Goal: Task Accomplishment & Management: Manage account settings

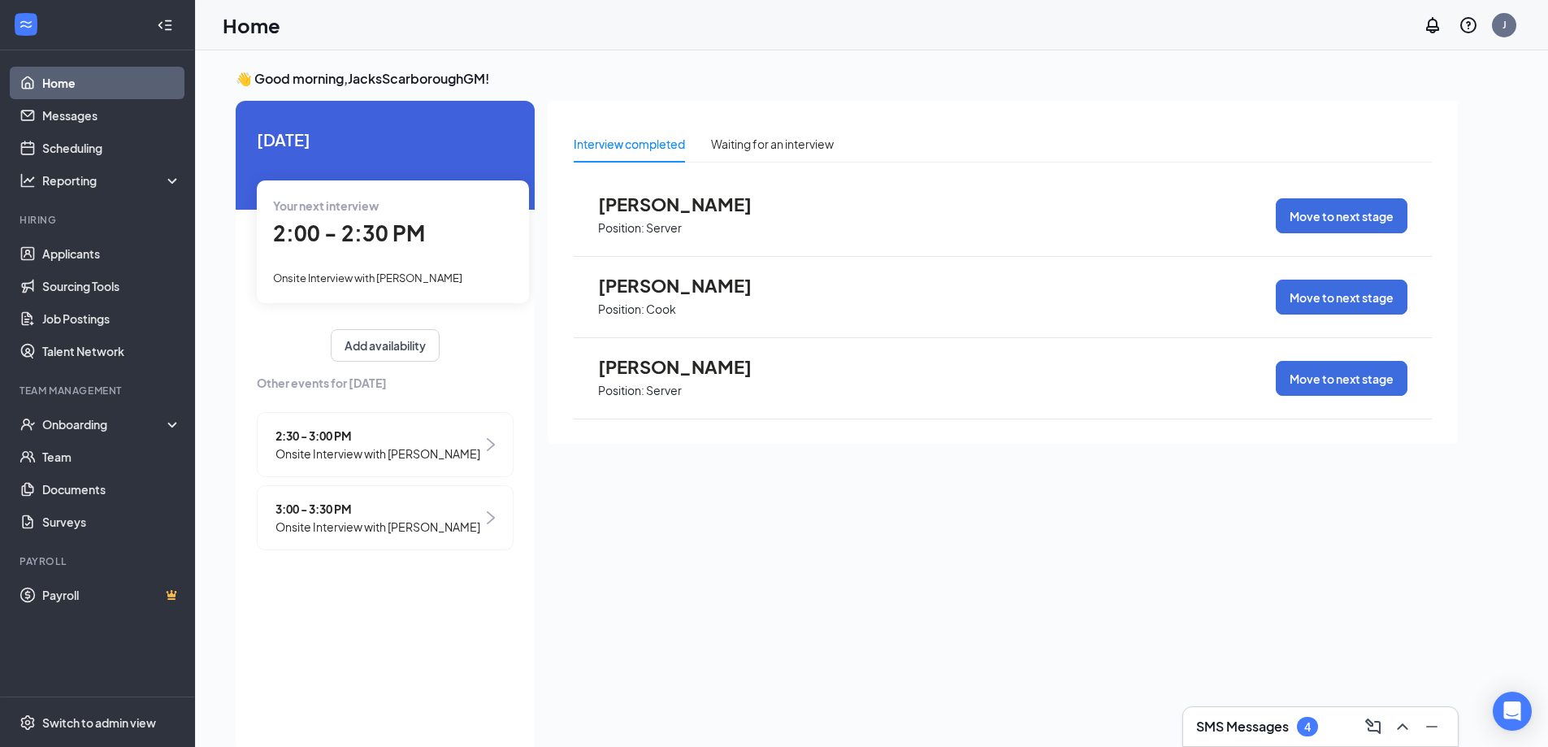
click at [686, 221] on span "Position: Server" at bounding box center [687, 227] width 179 height 24
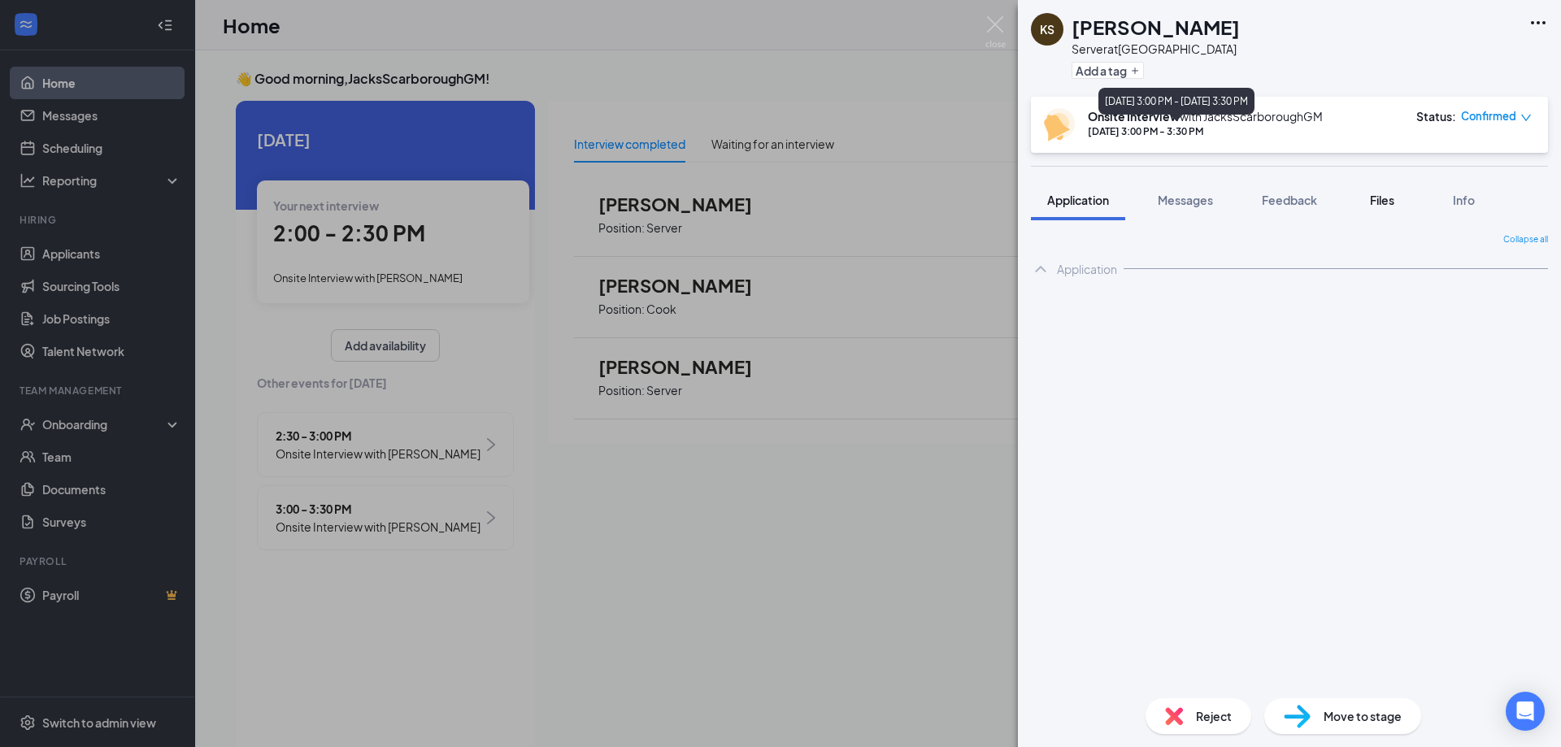
click at [1381, 202] on span "Files" at bounding box center [1382, 200] width 24 height 15
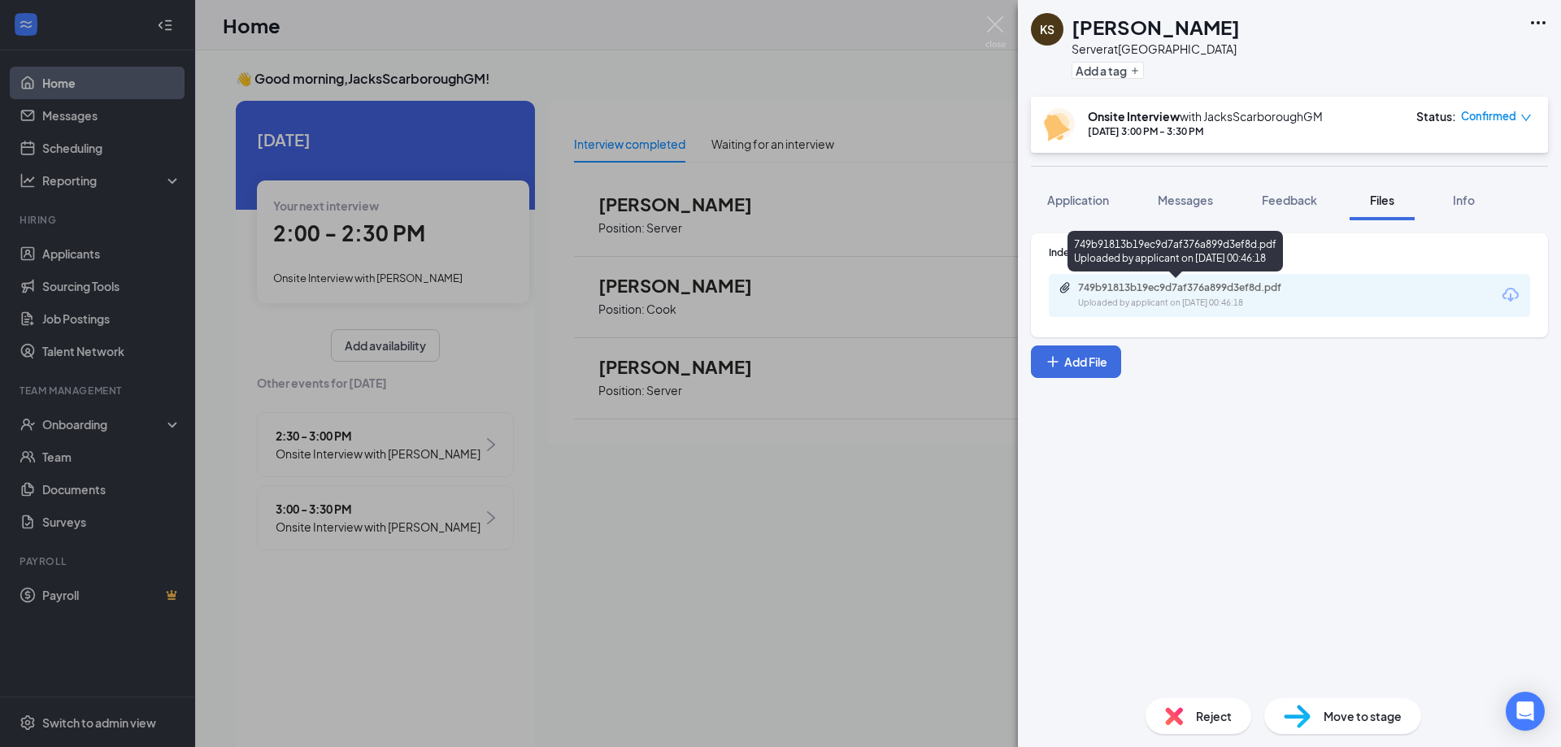
click at [1276, 294] on div "749b91813b19ec9d7af376a899d3ef8d.pdf Uploaded by applicant on [DATE] 00:46:18" at bounding box center [1189, 295] width 263 height 28
click at [991, 20] on img at bounding box center [995, 32] width 20 height 32
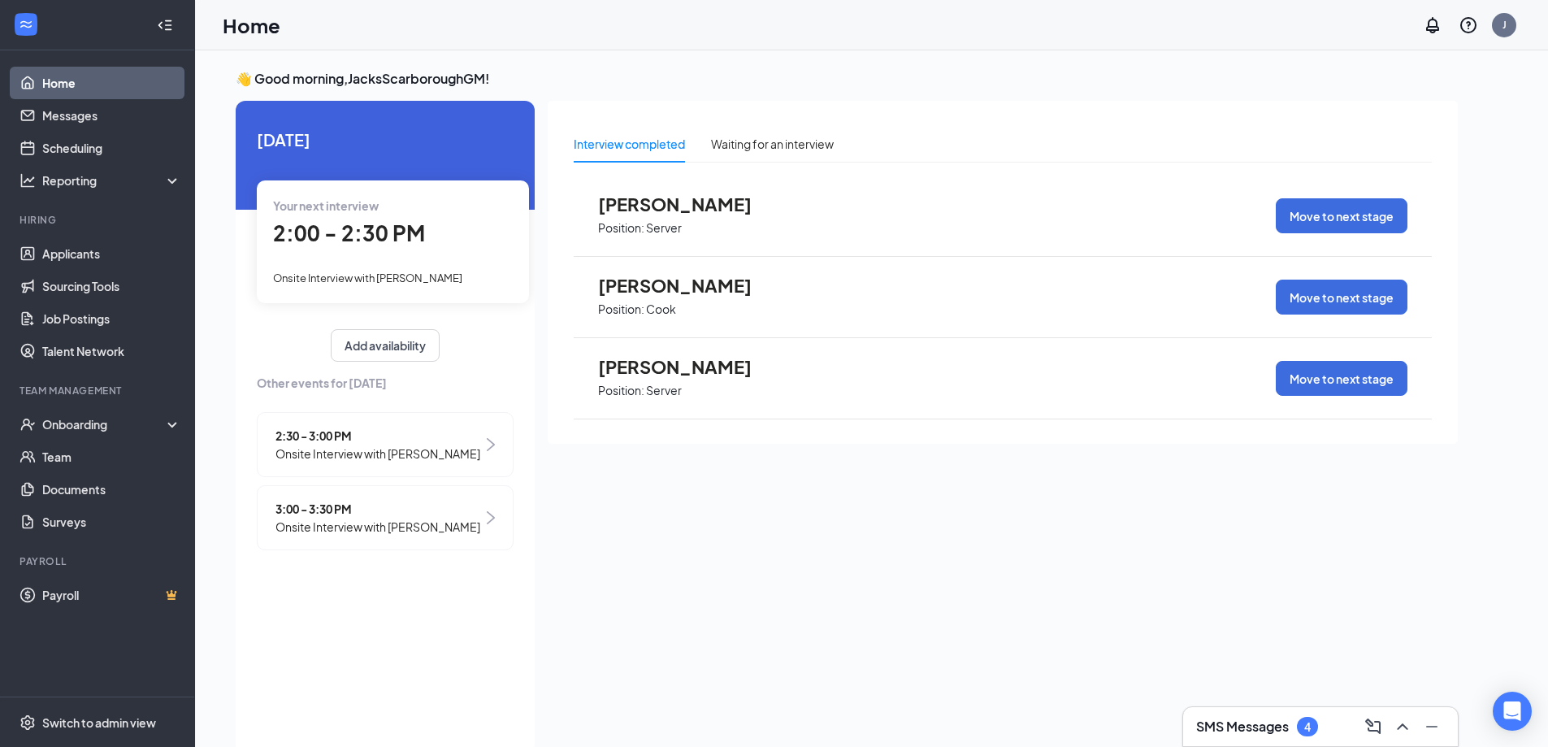
click at [827, 291] on div "[PERSON_NAME] Position: Cook Move to next stage" at bounding box center [1003, 297] width 858 height 81
click at [668, 284] on span "[PERSON_NAME]" at bounding box center [687, 285] width 179 height 21
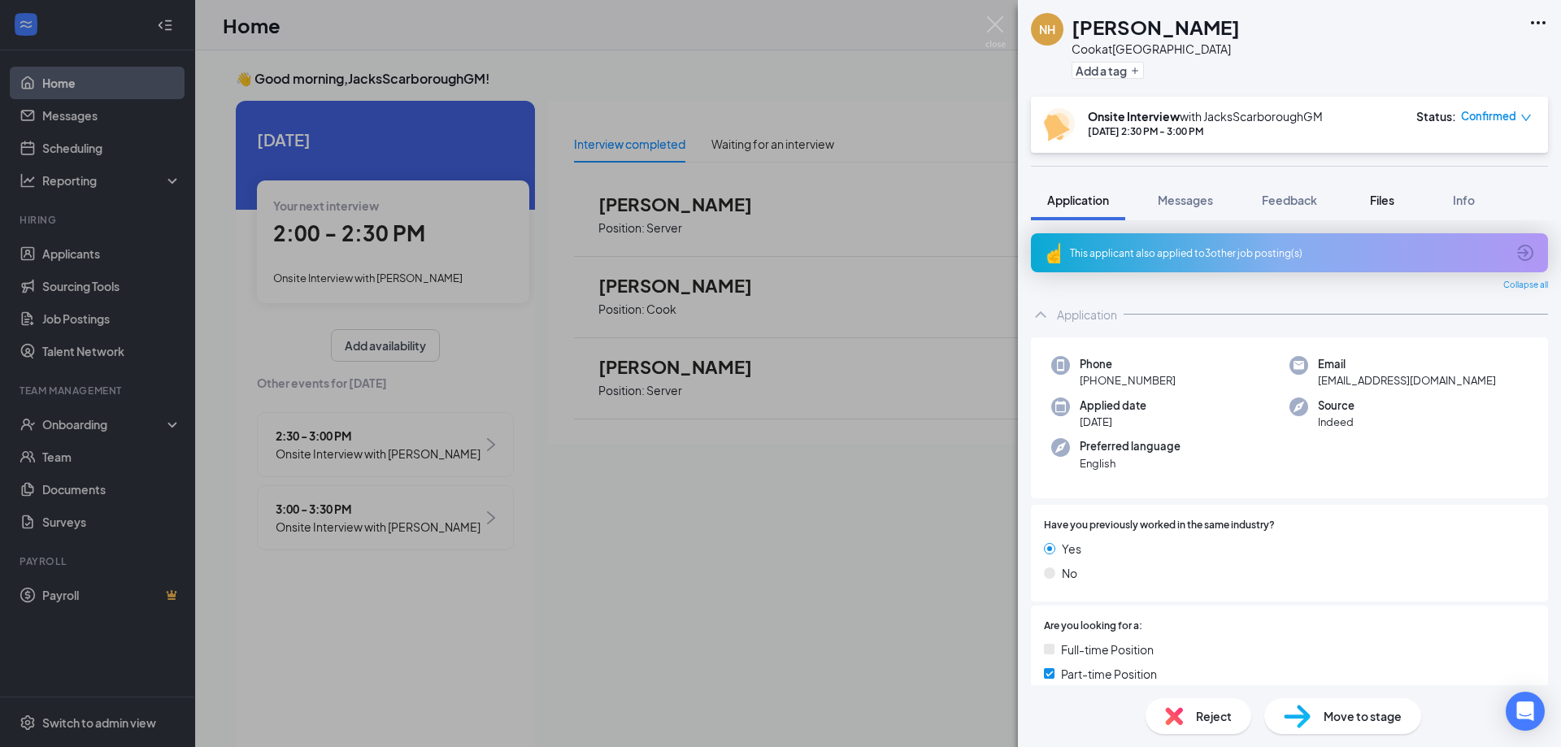
click at [1382, 198] on span "Files" at bounding box center [1382, 200] width 24 height 15
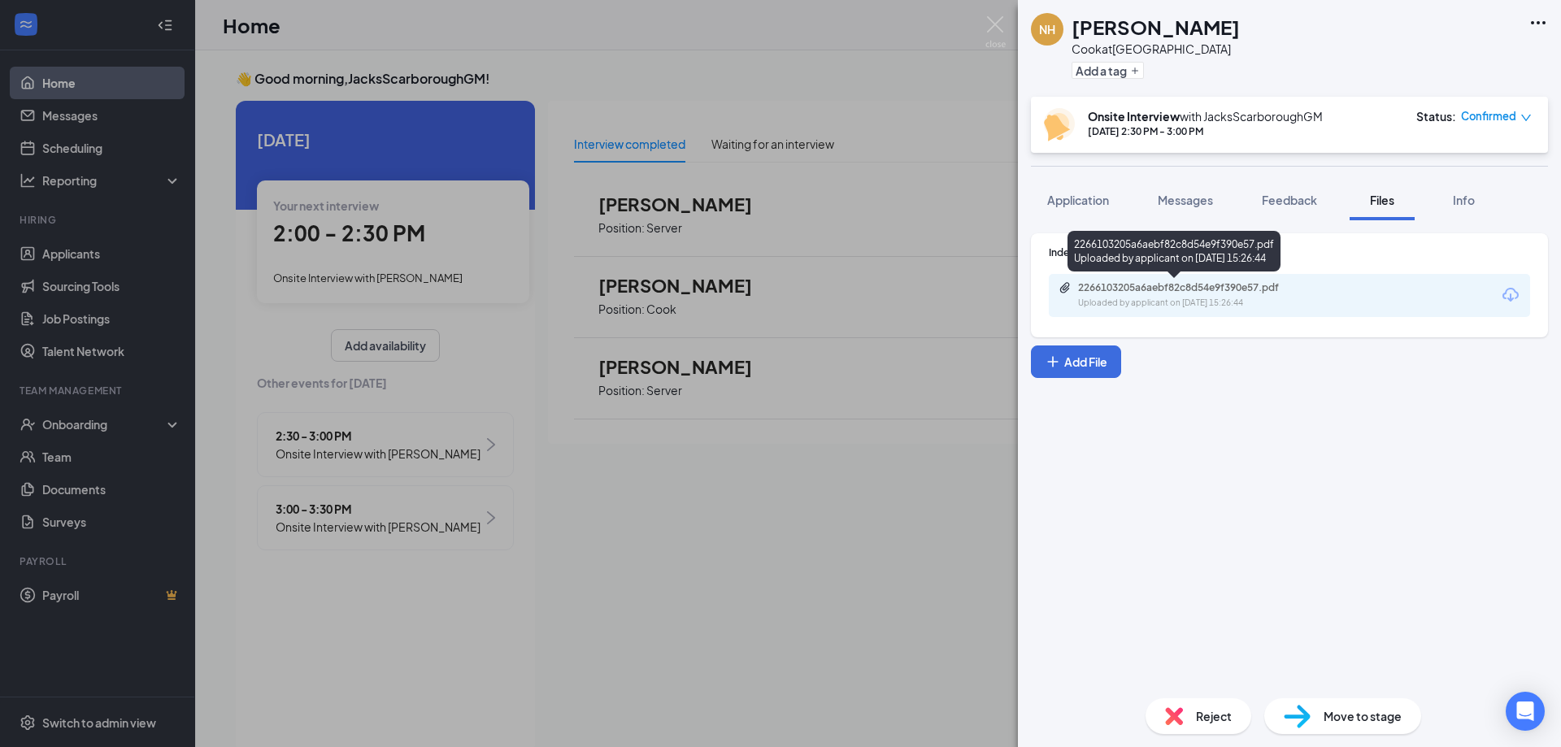
click at [1235, 293] on div "2266103205a6aebf82c8d54e9f390e57.pdf" at bounding box center [1192, 287] width 228 height 13
click at [992, 18] on img at bounding box center [995, 32] width 20 height 32
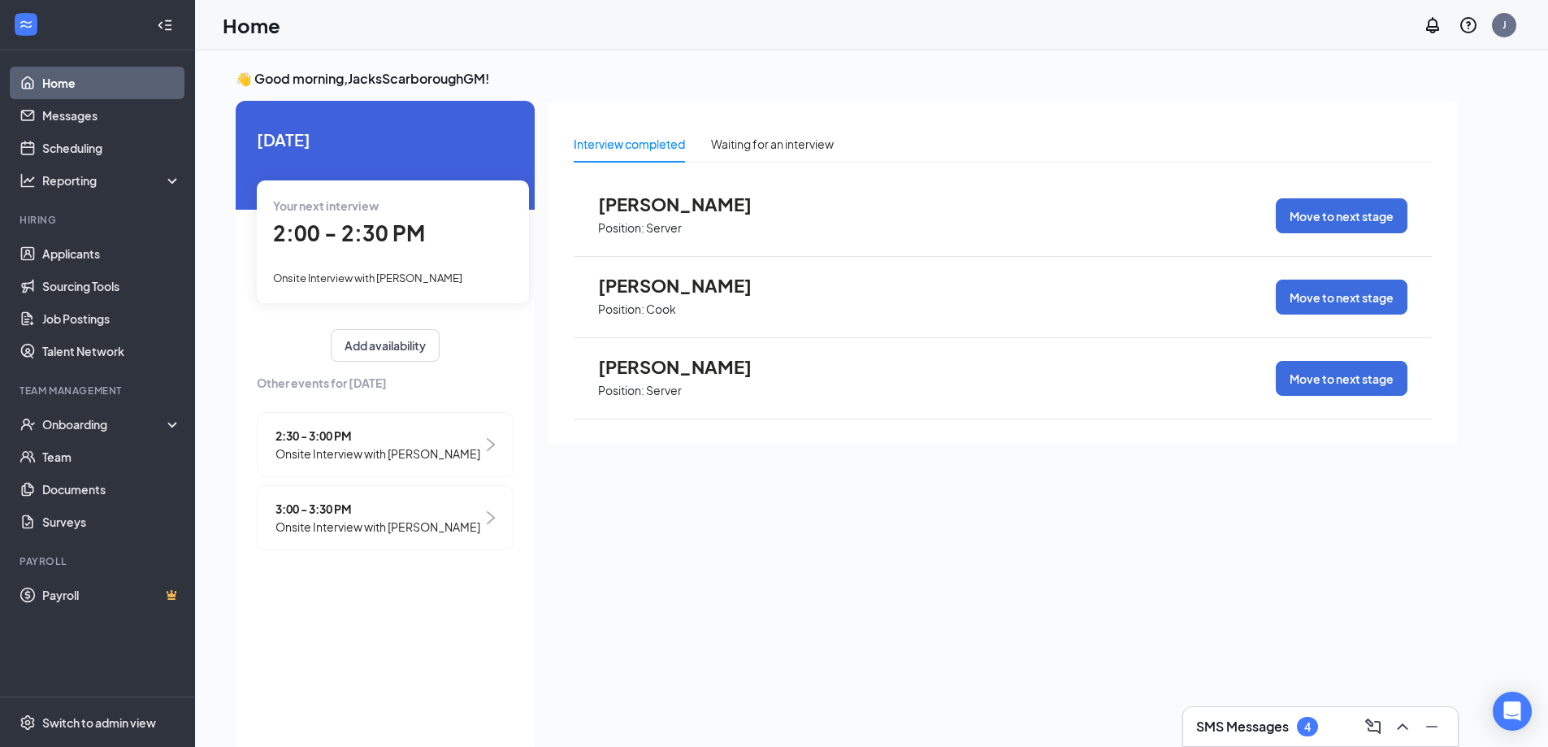
click at [700, 288] on span "[PERSON_NAME]" at bounding box center [687, 285] width 179 height 21
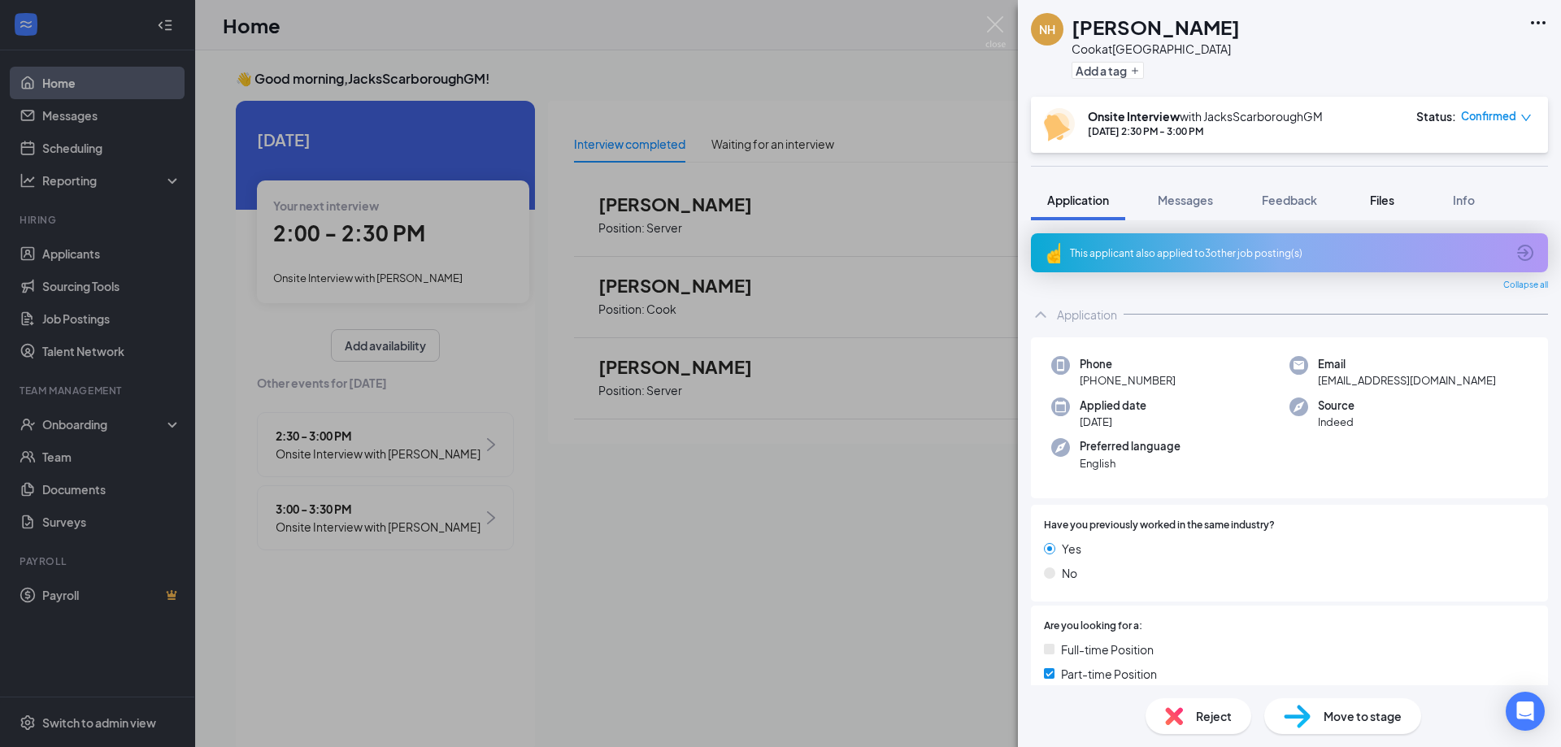
click at [1387, 202] on span "Files" at bounding box center [1382, 200] width 24 height 15
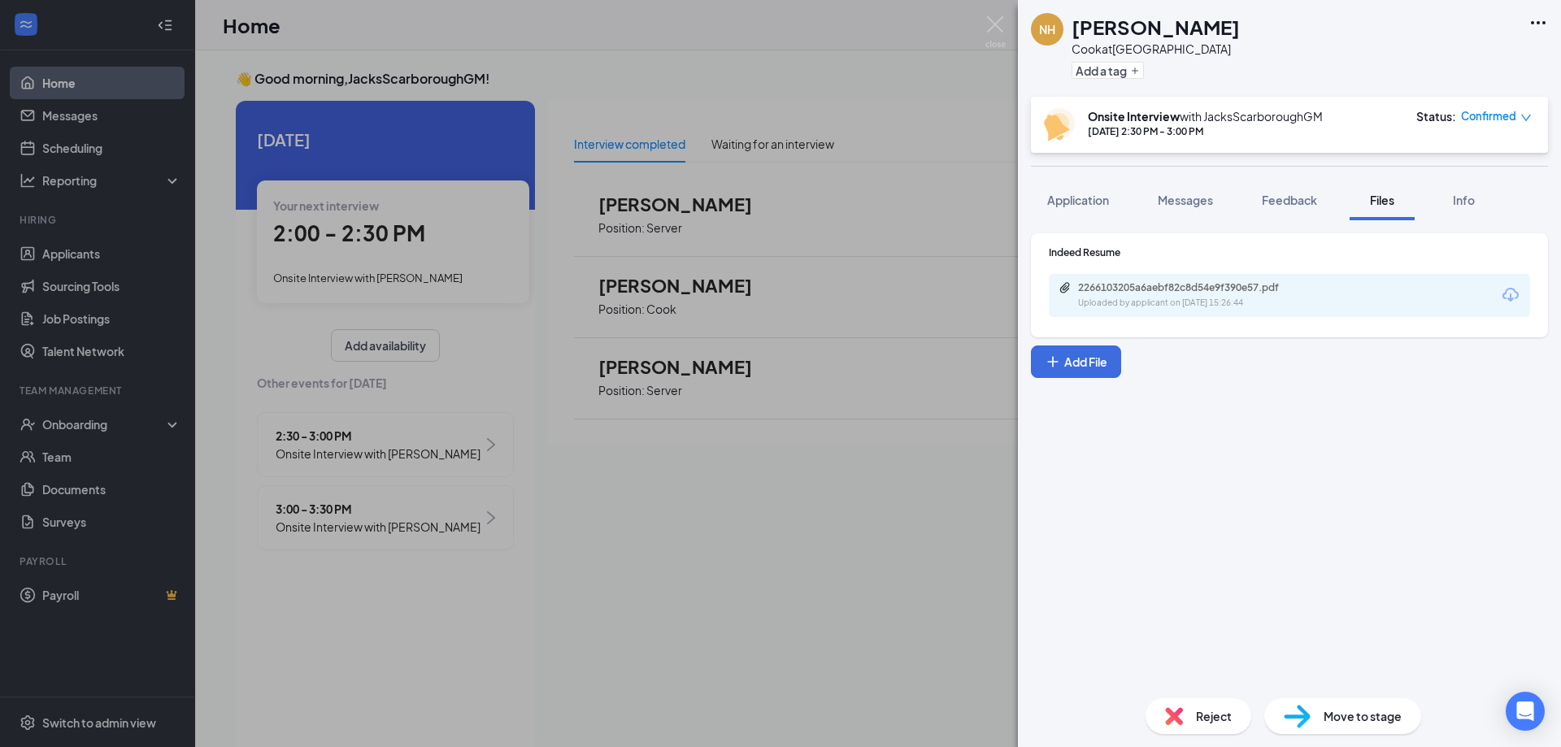
click at [1249, 292] on div "2266103205a6aebf82c8d54e9f390e57.pdf" at bounding box center [1192, 287] width 228 height 13
click at [999, 23] on img at bounding box center [995, 32] width 20 height 32
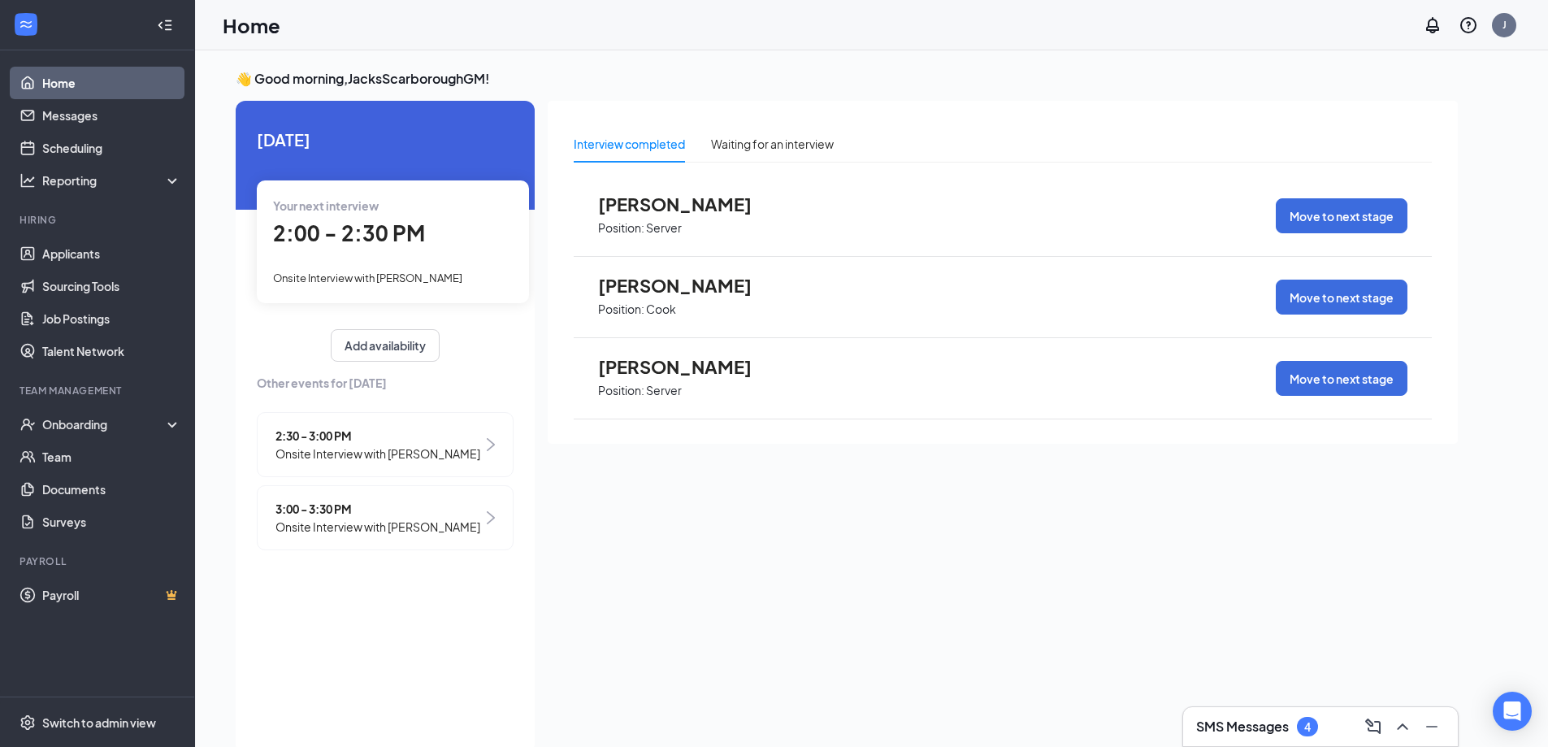
click at [731, 367] on span "[PERSON_NAME]" at bounding box center [687, 366] width 179 height 21
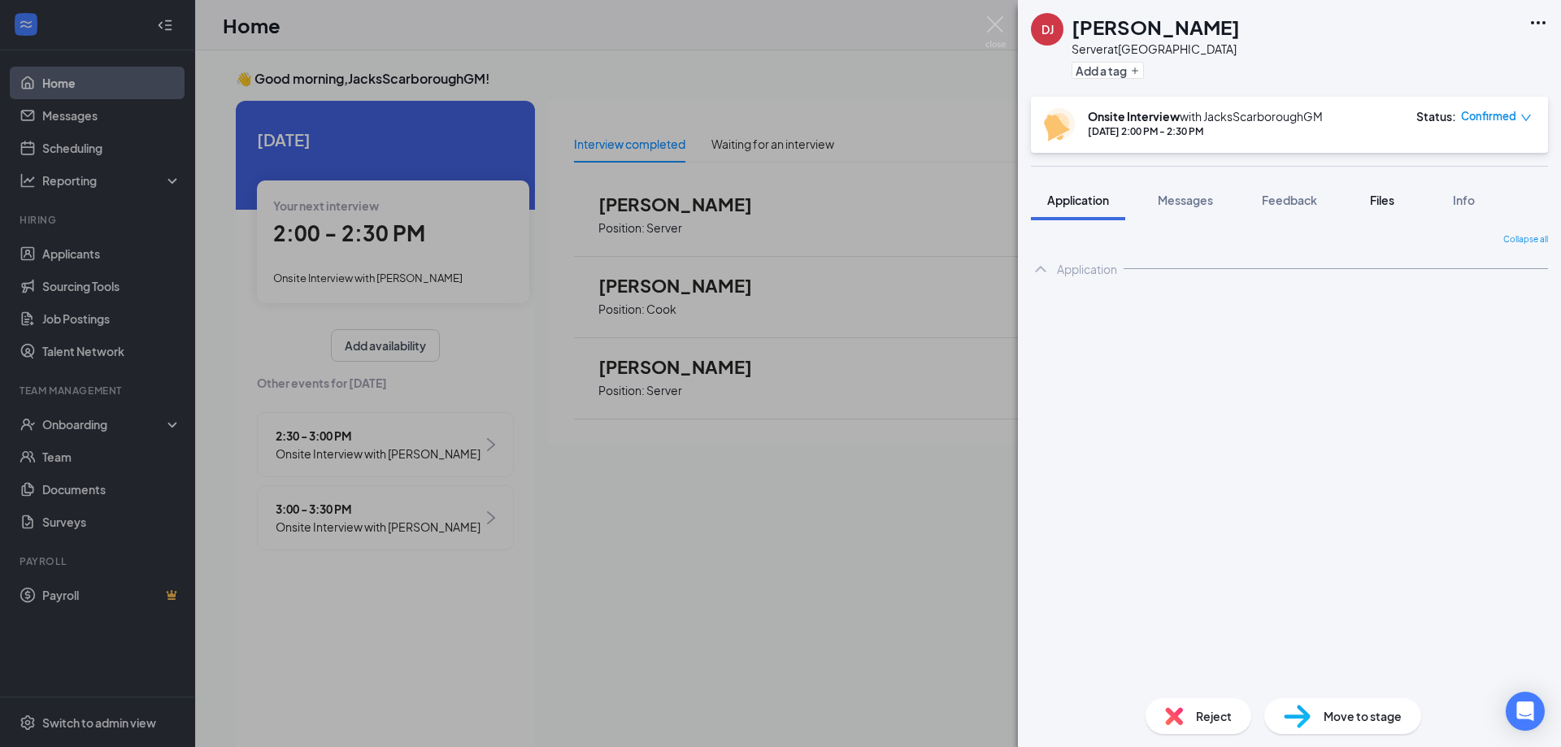
click at [1392, 199] on span "Files" at bounding box center [1382, 200] width 24 height 15
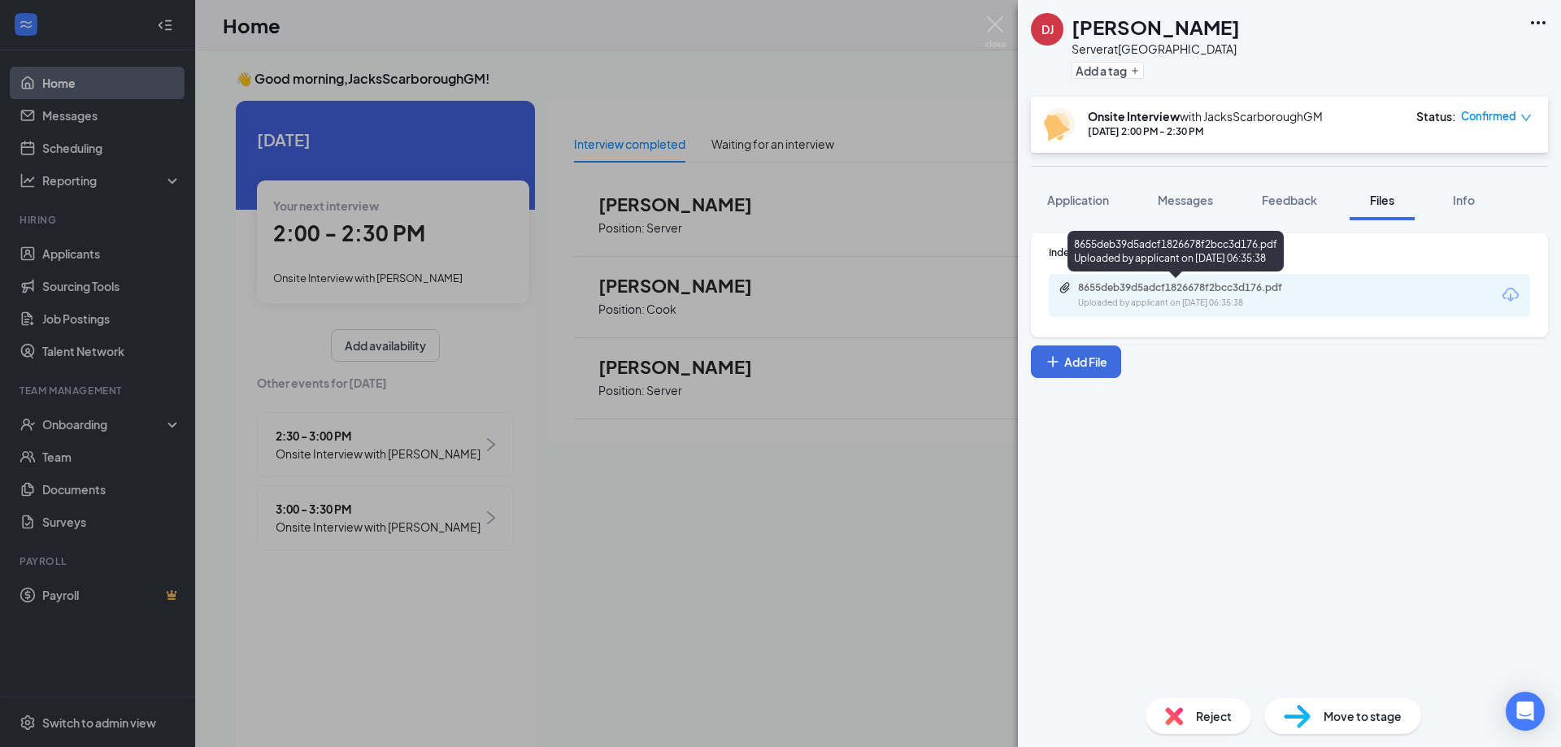
click at [1273, 287] on div "8655deb39d5adcf1826678f2bcc3d176.pdf" at bounding box center [1192, 287] width 228 height 13
click at [990, 25] on img at bounding box center [995, 32] width 20 height 32
